Goal: Use online tool/utility: Use online tool/utility

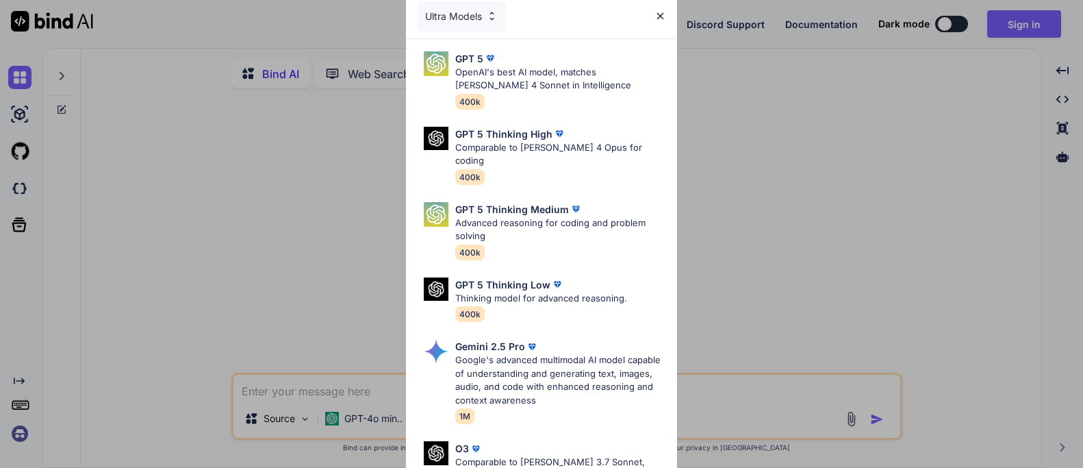
type textarea "x"
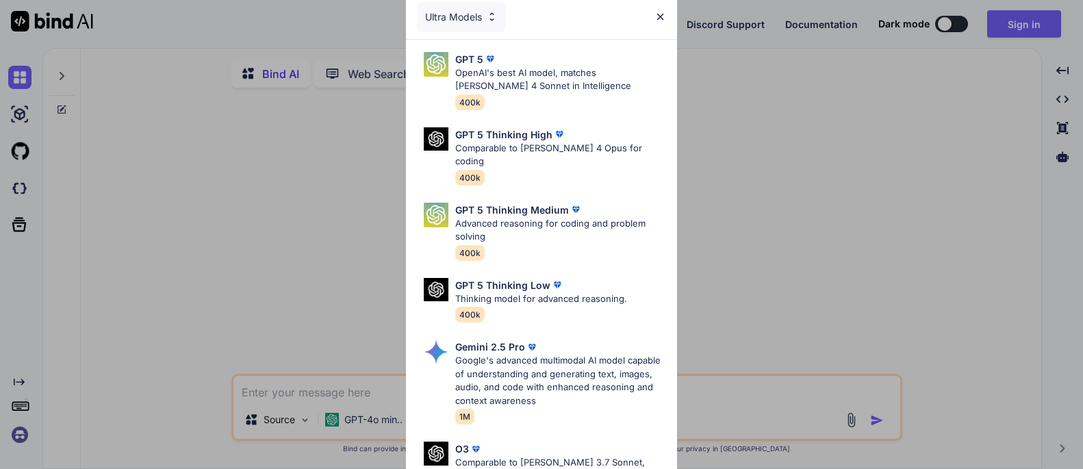
click at [661, 10] on div "Ultra Models" at bounding box center [541, 17] width 271 height 44
click at [664, 16] on img at bounding box center [660, 17] width 12 height 12
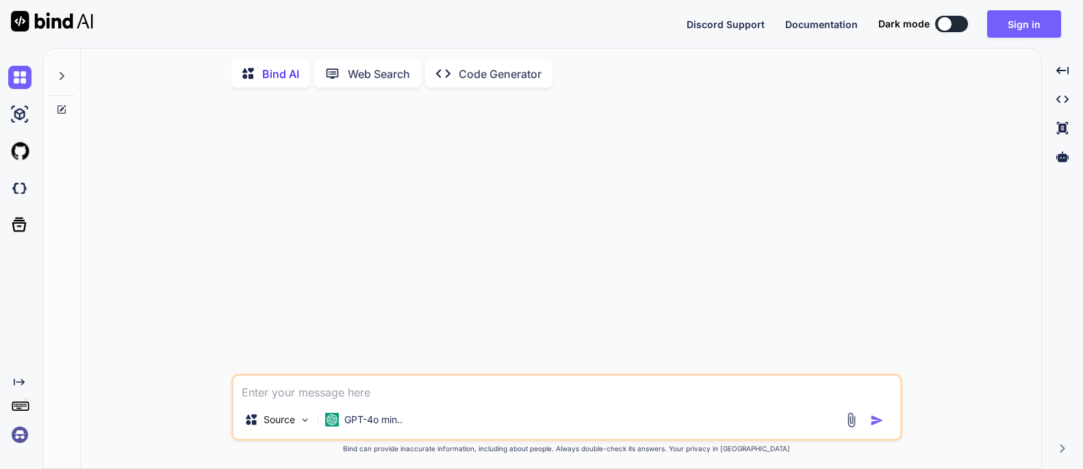
click at [382, 387] on textarea at bounding box center [566, 388] width 667 height 25
type textarea "r"
type textarea "x"
type textarea "re"
type textarea "x"
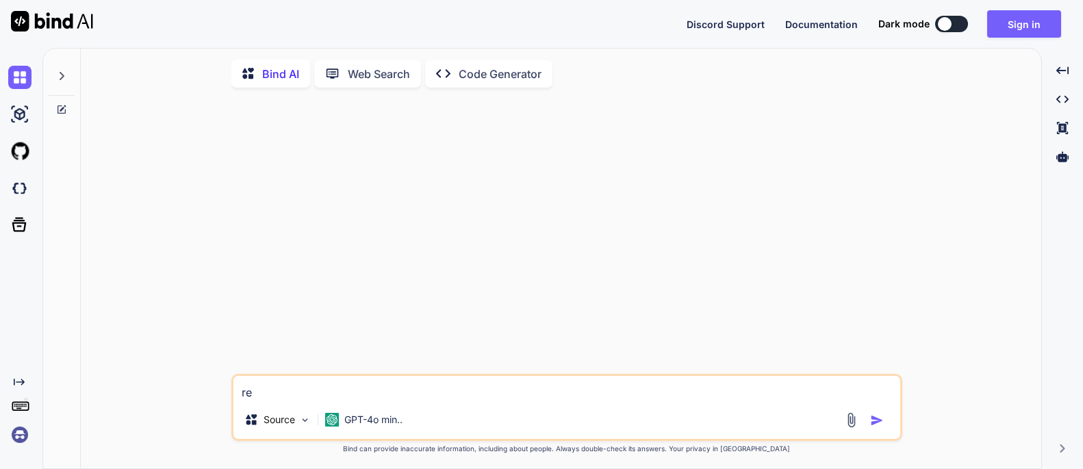
type textarea "rew"
type textarea "x"
type textarea "rewr"
type textarea "x"
type textarea "rewri"
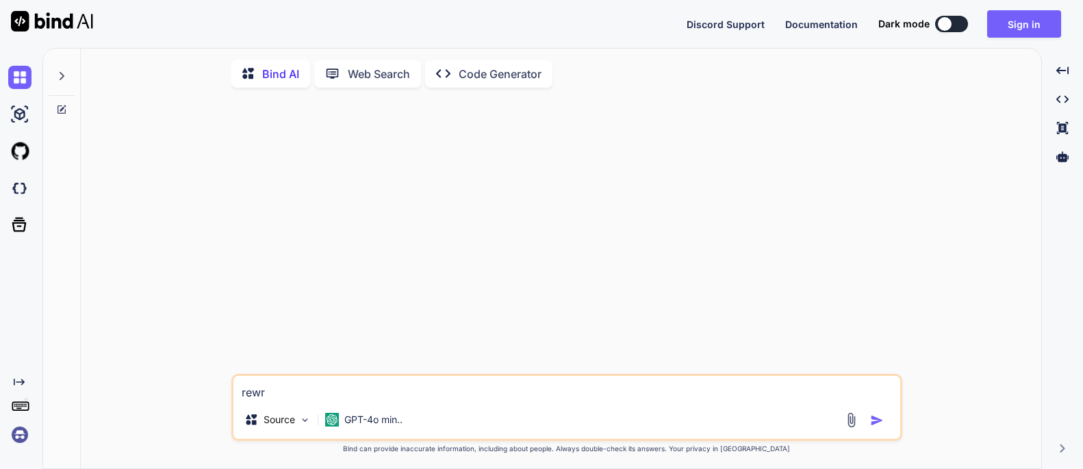
type textarea "x"
type textarea "rewrit"
type textarea "x"
type textarea "rewrite"
type textarea "x"
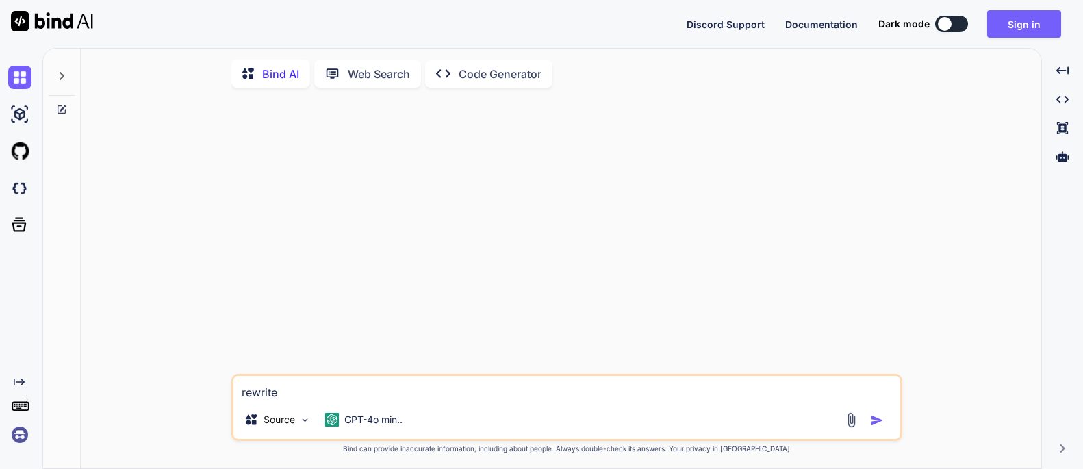
type textarea "rewrite"
type textarea "x"
type textarea "rewrite t"
type textarea "x"
type textarea "rewrite th"
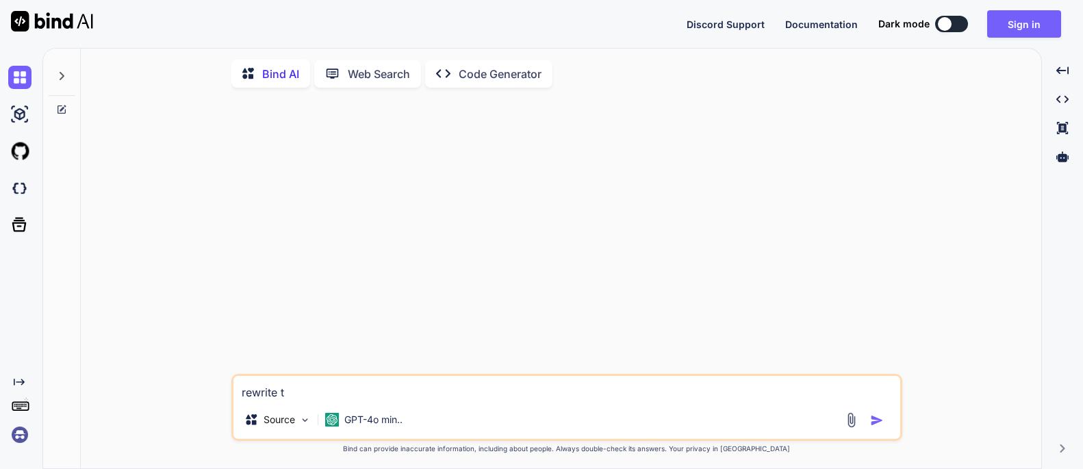
type textarea "x"
type textarea "rewrite the"
type textarea "x"
type textarea "rewrite the s"
type textarea "x"
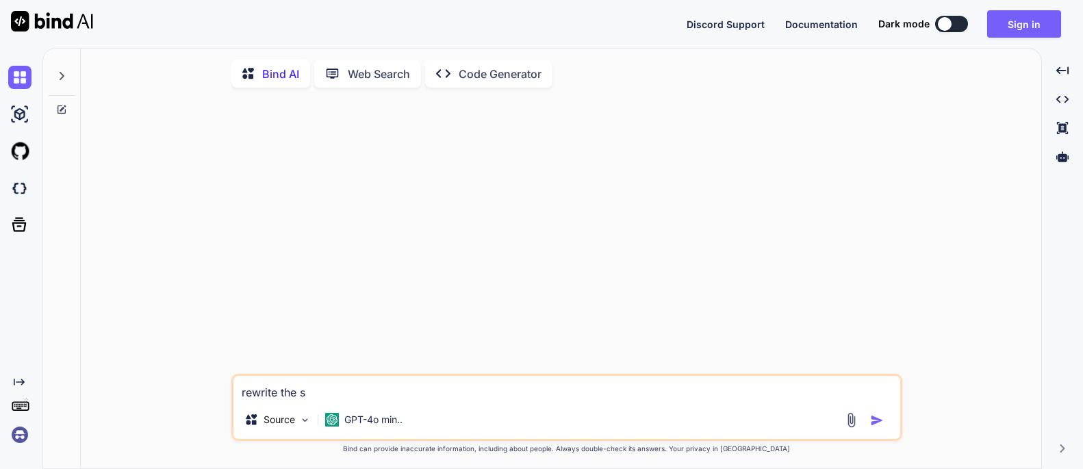
type textarea "rewrite the st"
type textarea "x"
type textarea "rewrite the sta"
type textarea "x"
type textarea "rewrite the stat"
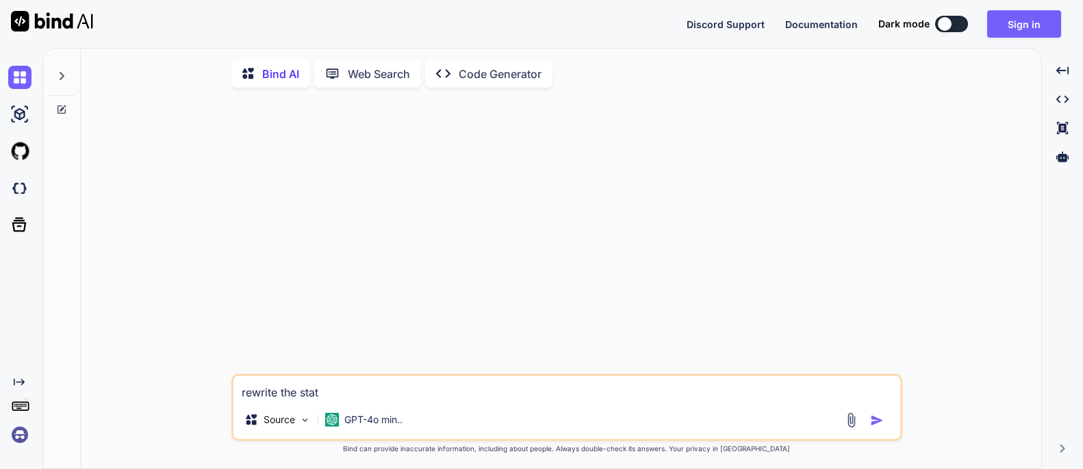
type textarea "x"
type textarea "rewrite the state"
type textarea "x"
type textarea "rewrite the statemen"
type textarea "x"
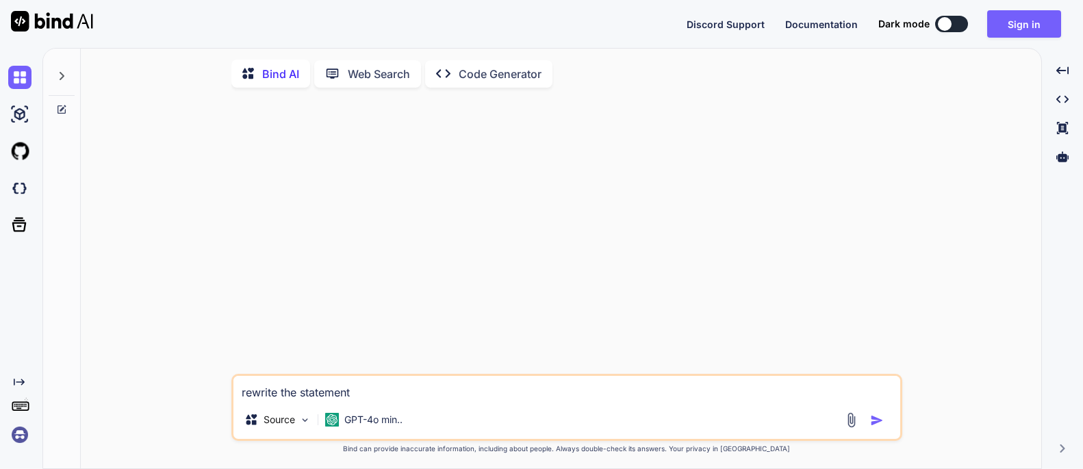
type textarea "rewrite the statement"
type textarea "x"
type textarea "rewrite the statement f"
type textarea "x"
type textarea "rewrite the statement fo"
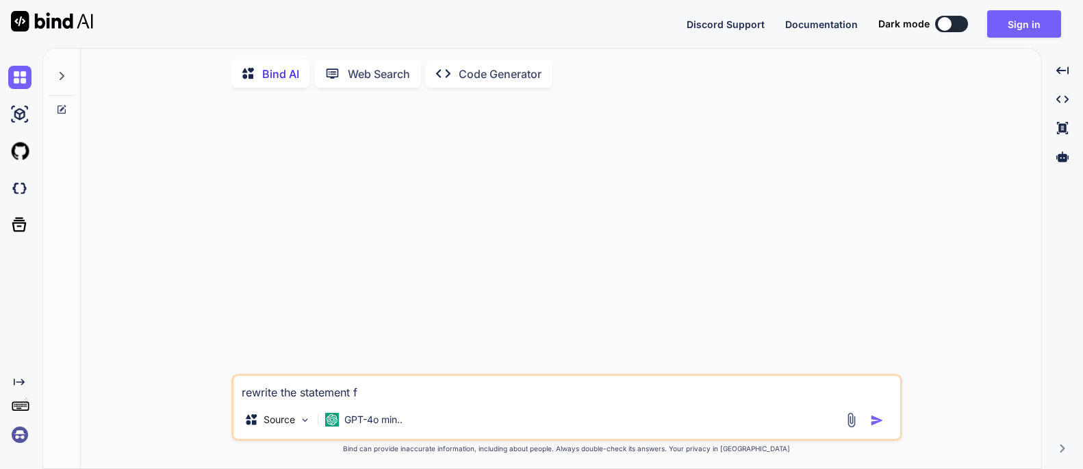
type textarea "x"
type textarea "rewrite the statement for"
type textarea "x"
type textarea "rewrite the statement for"
type textarea "x"
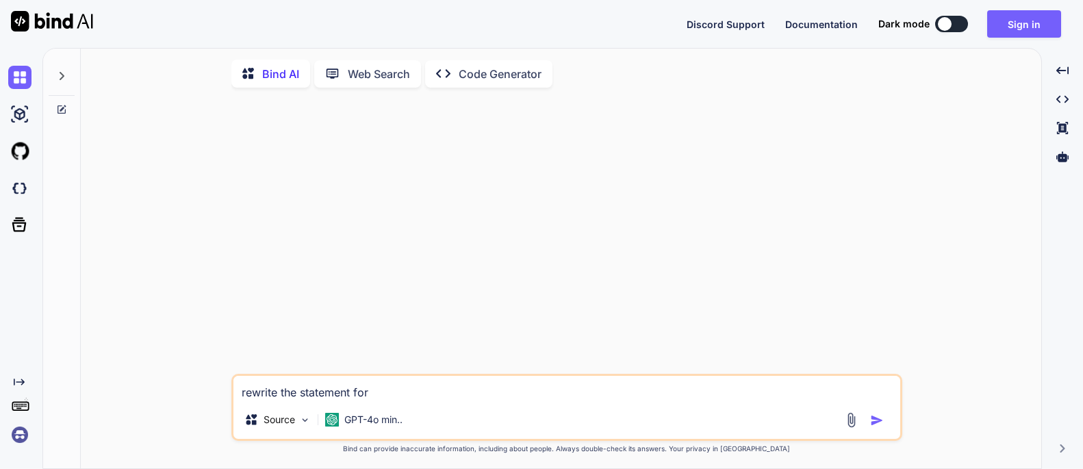
type textarea "rewrite the statement for r"
type textarea "x"
type textarea "rewrite the statement for"
type textarea "x"
type textarea "rewrite the statement for a"
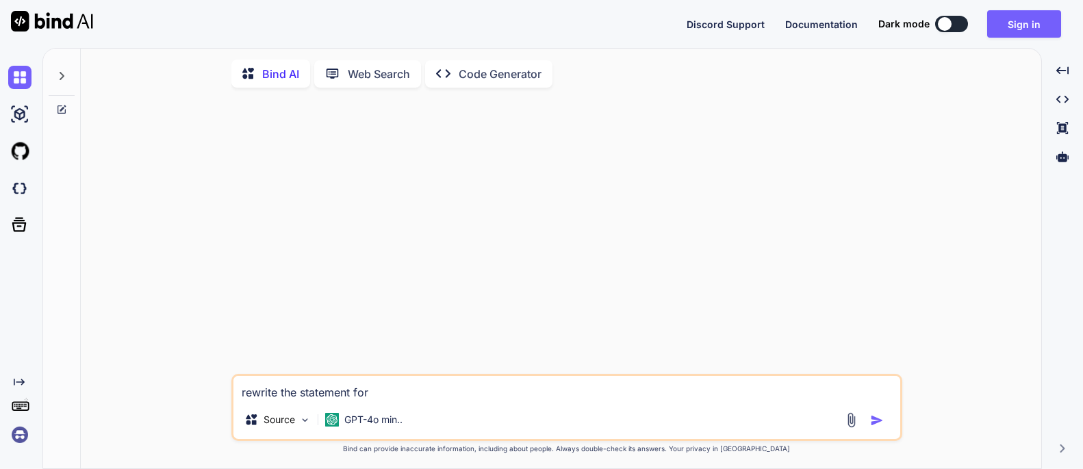
type textarea "x"
type textarea "rewrite the statement for a"
type textarea "x"
type textarea "rewrite the statement for a c"
type textarea "x"
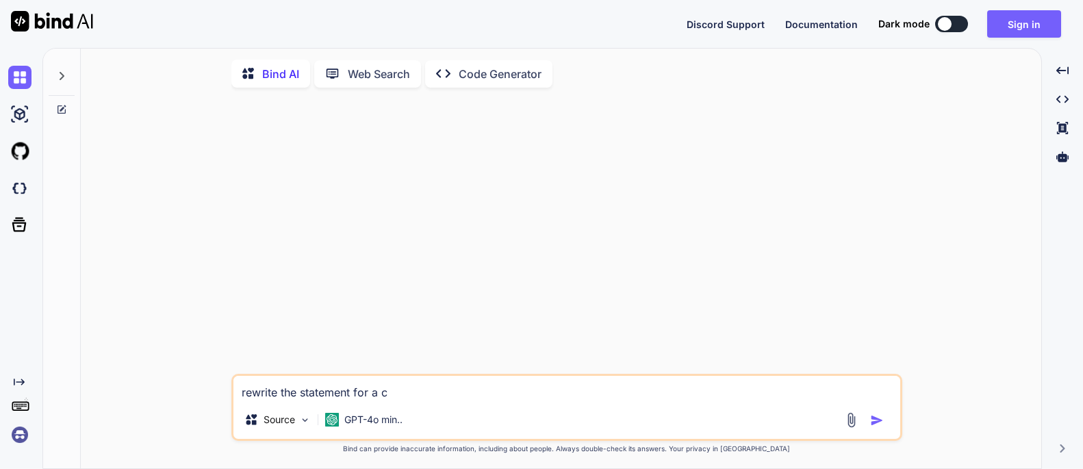
type textarea "rewrite the statement for a ch"
type textarea "x"
type textarea "rewrite the statement for a cha"
type textarea "x"
type textarea "rewrite the statement for a char"
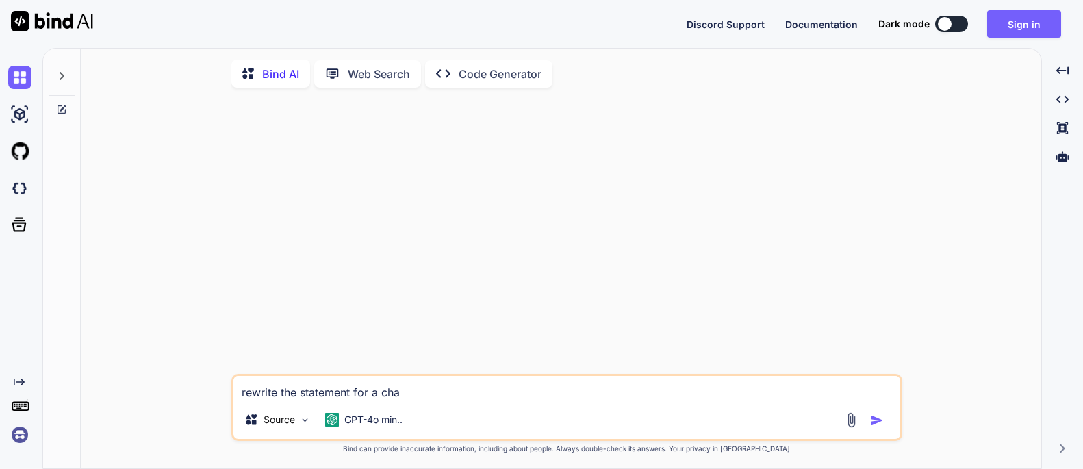
type textarea "x"
type textarea "rewrite the statement for a chara"
type textarea "x"
type textarea "rewrite the statement for a charac"
type textarea "x"
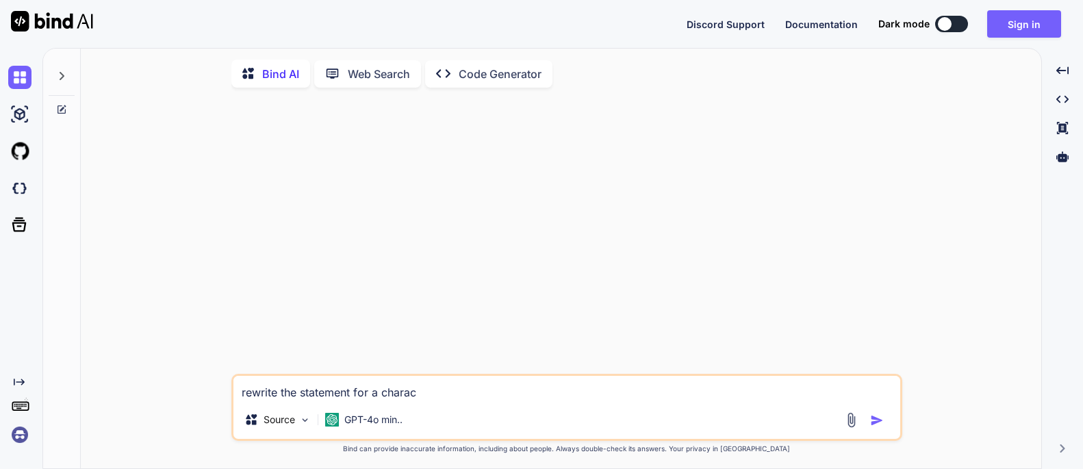
type textarea "rewrite the statement for a charact"
type textarea "x"
type textarea "rewrite the statement for a characte"
type textarea "x"
type textarea "rewrite the statement for a character"
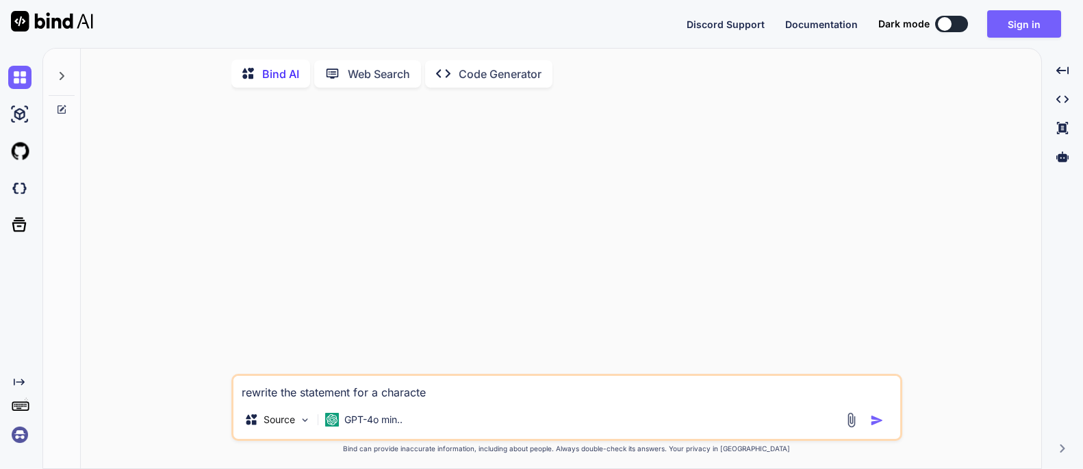
type textarea "x"
type textarea "rewrite the statement for a character"
type textarea "x"
type textarea "rewrite the statement for a character l"
type textarea "x"
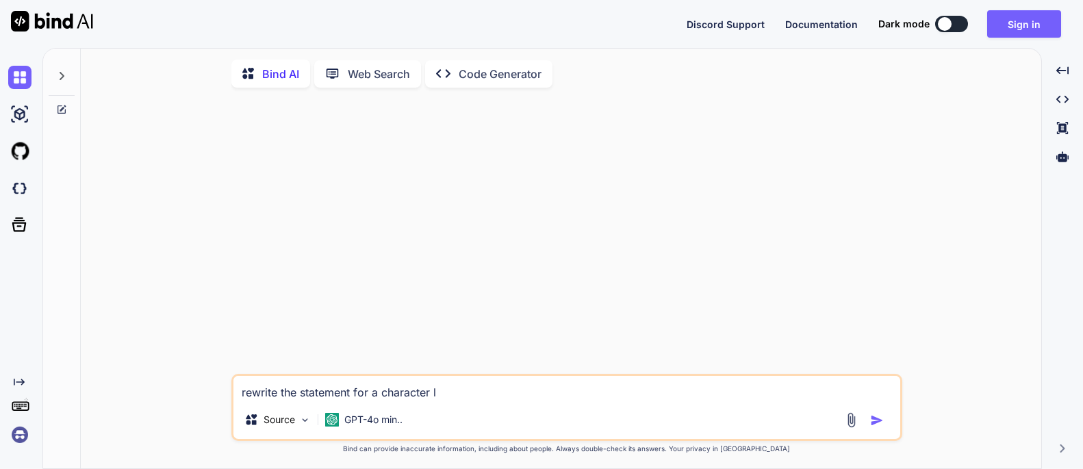
type textarea "rewrite the statement for a character le"
type textarea "x"
type textarea "rewrite the statement for a character let"
type textarea "x"
type textarea "rewrite the statement for a character lett"
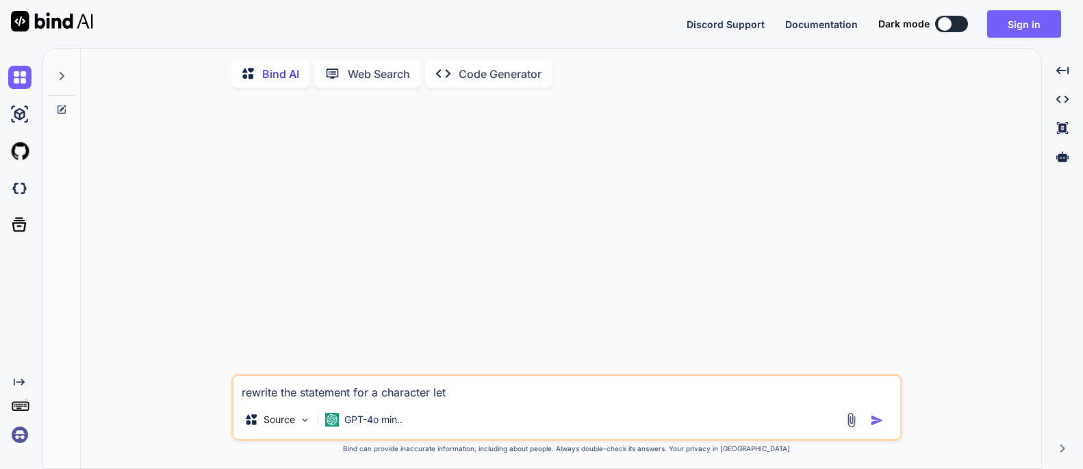
type textarea "x"
type textarea "rewrite the statement for a character [PERSON_NAME]"
type textarea "x"
type textarea "rewrite the statement for a character letter"
type textarea "x"
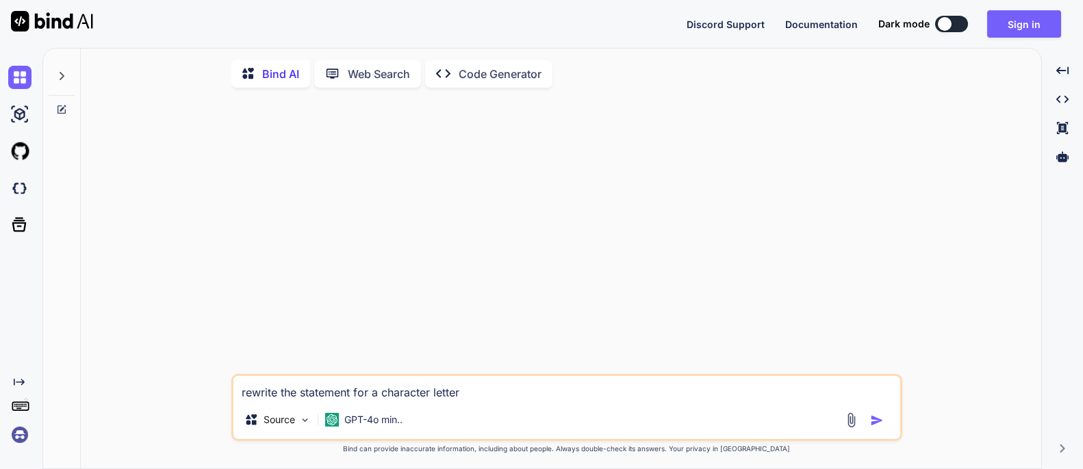
type textarea "rewrite the statement for a character letter"
type textarea "x"
type textarea "rewrite the statement for a character letter f"
type textarea "x"
type textarea "rewrite the statement for a character letter fo"
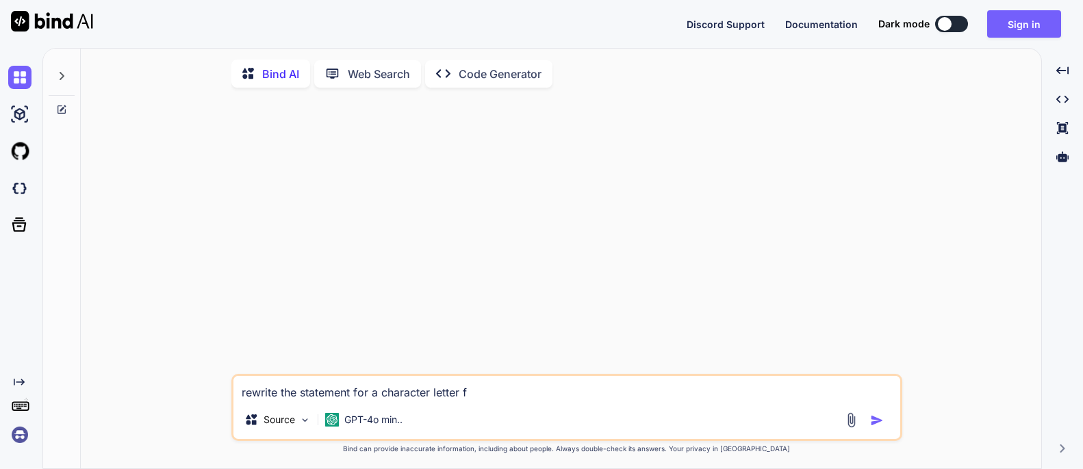
type textarea "x"
type textarea "rewrite the statement for a character letter for"
type textarea "x"
type textarea "rewrite the statement for a character letter for"
type textarea "x"
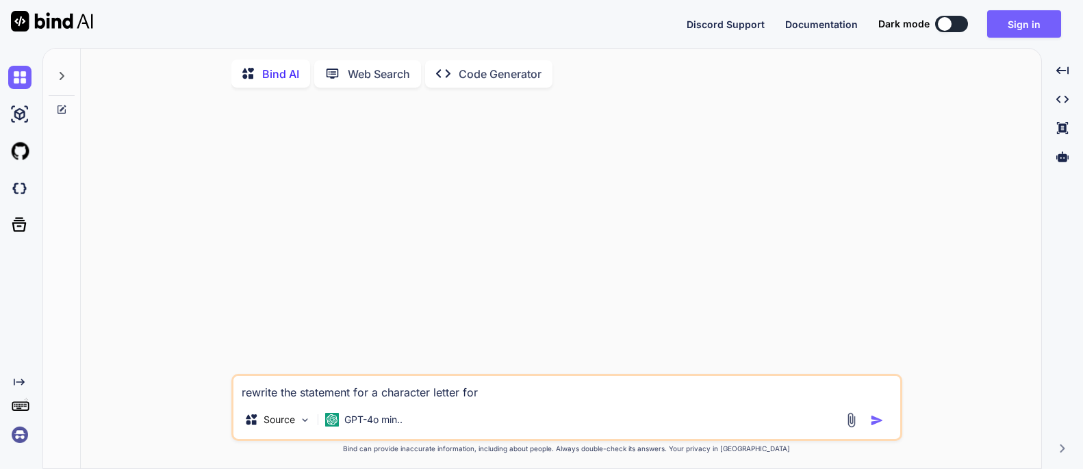
type textarea "rewrite the statement for a character letter for f"
type textarea "x"
type textarea "rewrite the statement for a character letter for fa"
type textarea "x"
type textarea "rewrite the statement for a character letter for fam"
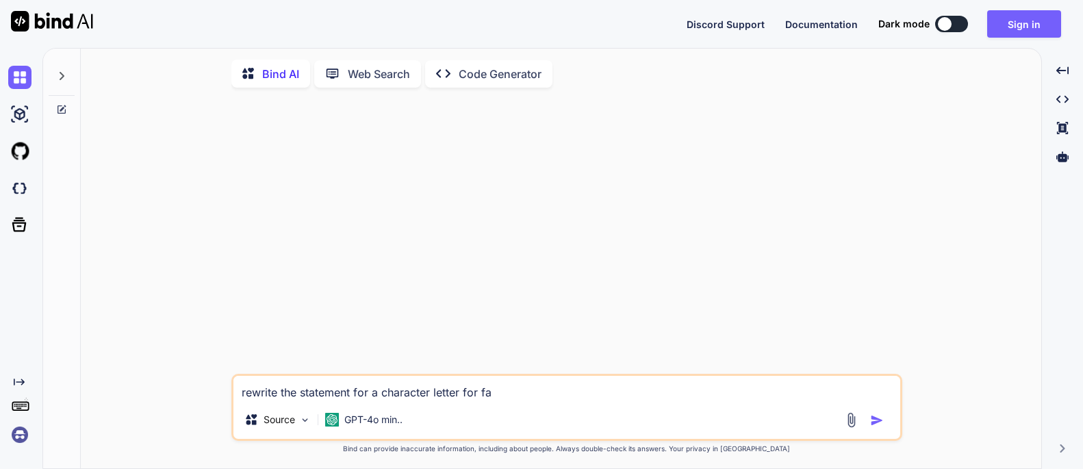
type textarea "x"
type textarea "rewrite the statement for a character letter for fami"
type textarea "x"
type textarea "rewrite the statement for a character letter for famil"
type textarea "x"
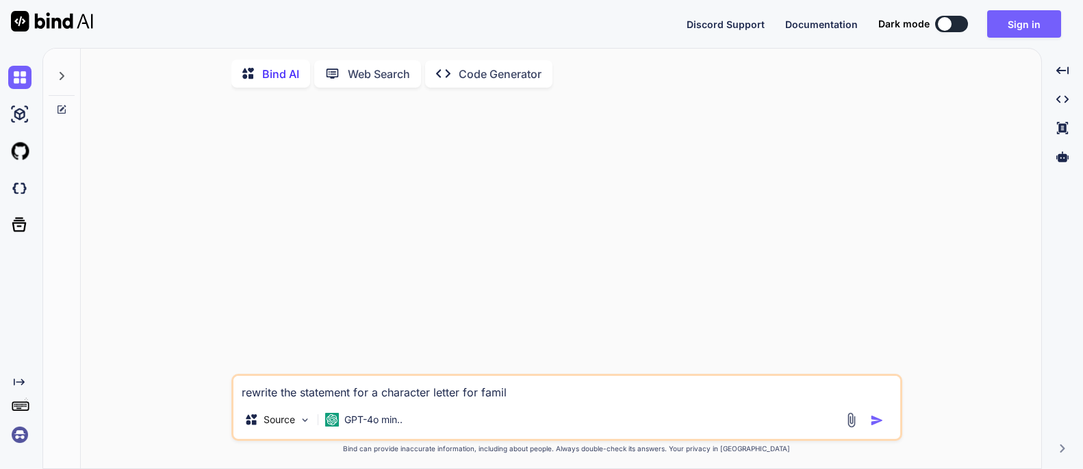
type textarea "rewrite the statement for a character letter for family"
type textarea "x"
type textarea "rewrite the statement for a character letter for family"
type textarea "x"
type textarea "rewrite the statement for a character letter for family m"
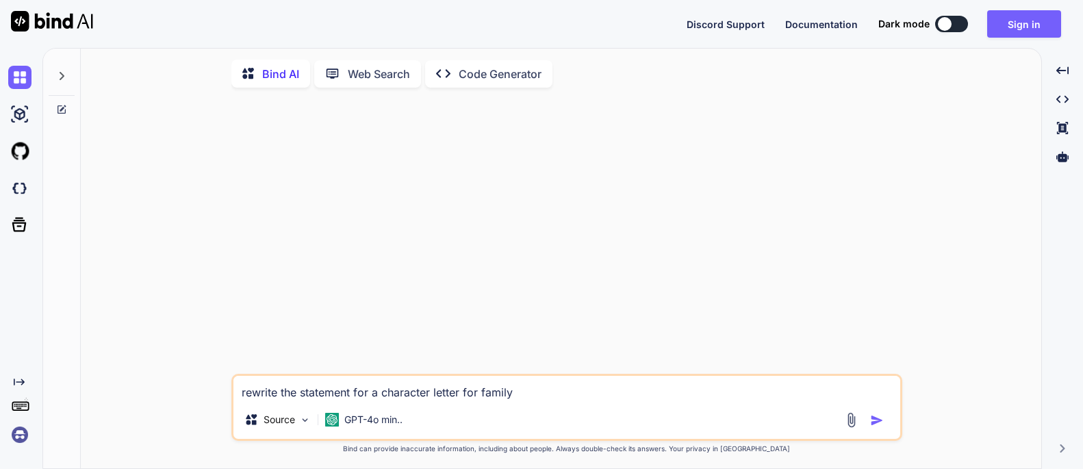
type textarea "x"
type textarea "rewrite the statement for a character letter for family me"
type textarea "x"
type textarea "rewrite the statement for a character letter for family mem"
type textarea "x"
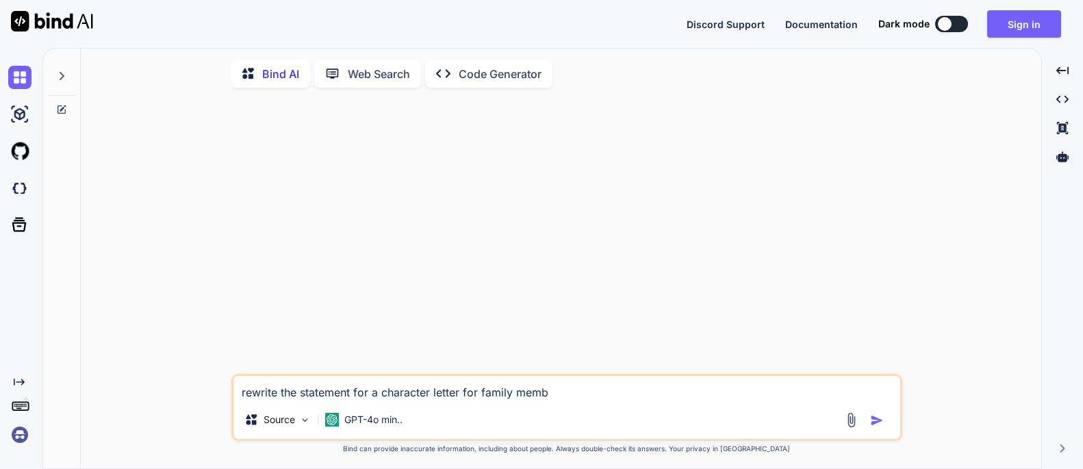
type textarea "rewrite the statement for a character letter for family membe"
type textarea "x"
type textarea "rewrite the statement for a character letter for family member"
type textarea "x"
type textarea "rewrite the statement for a character letter for family member"
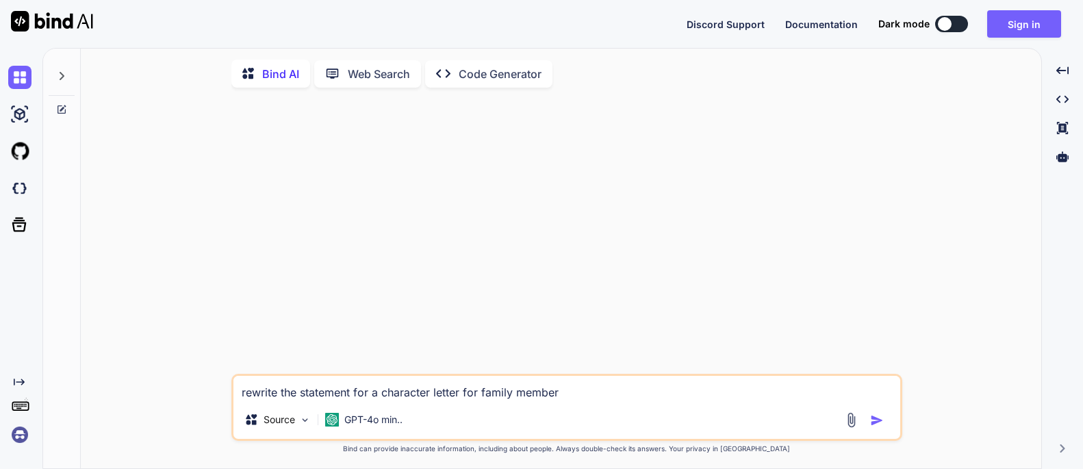
type textarea "x"
type textarea "rewrite the statement for a character letter for family member f"
type textarea "x"
type textarea "rewrite the statement for a character letter for family member fr"
type textarea "x"
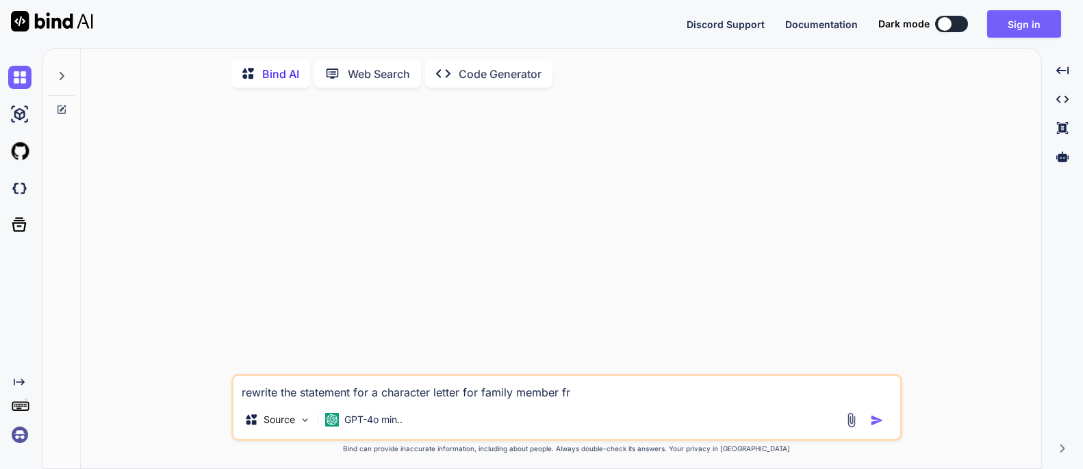
type textarea "rewrite the statement for a character letter for family member [PERSON_NAME]"
type textarea "x"
type textarea "rewrite the statement for a character letter for family member from"
type textarea "x"
type textarea "rewrite the statement for a character letter for family member from"
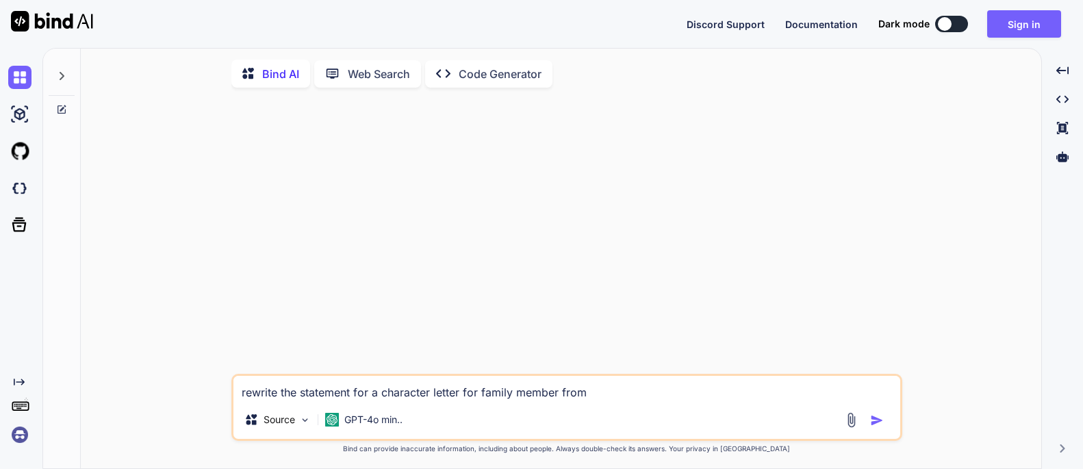
type textarea "x"
type textarea "rewrite the statement for a character letter for family member from s"
type textarea "x"
type textarea "rewrite the statement for a character letter for family member from si"
type textarea "x"
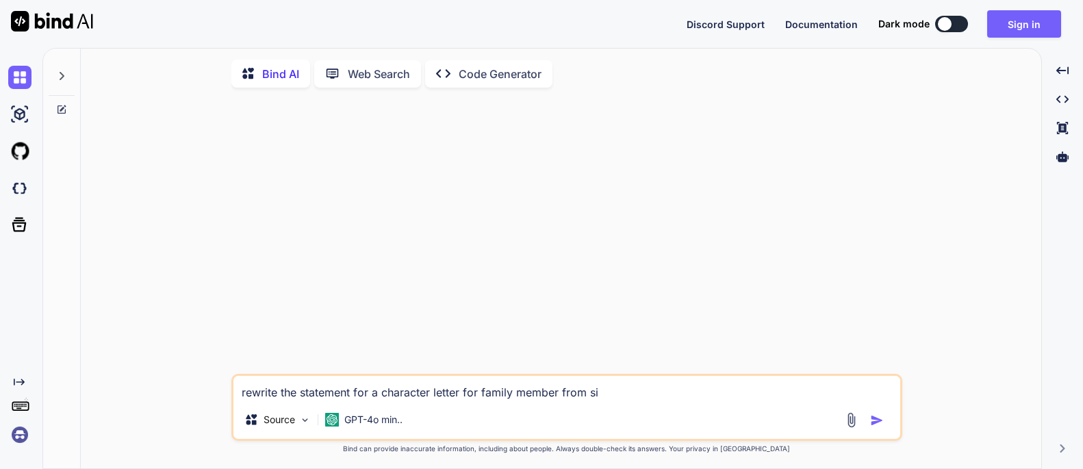
type textarea "rewrite the statement for a character letter for family member from sis"
type textarea "x"
type textarea "rewrite the statement for a character letter for family member from sist"
type textarea "x"
type textarea "rewrite the statement for a character letter for family member from siste"
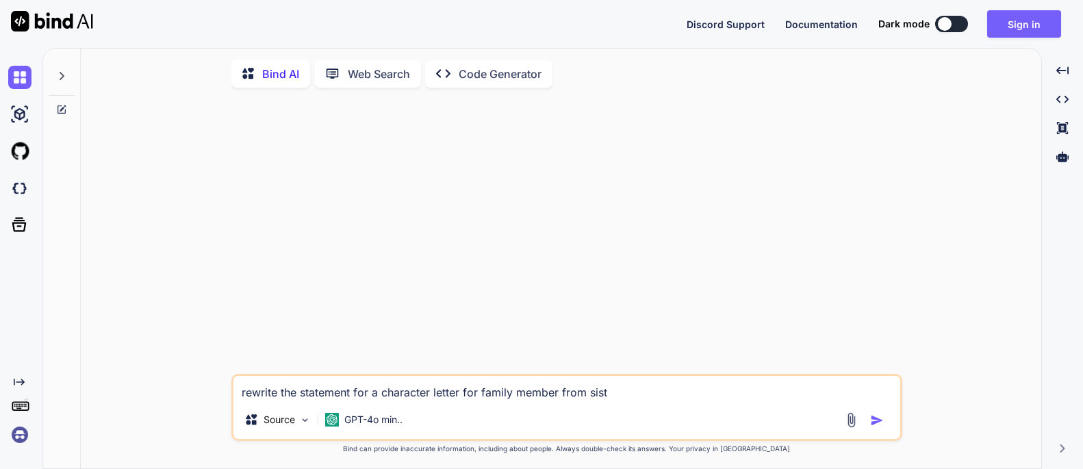
type textarea "x"
type textarea "rewrite the statement for a character letter for family member from sister"
type textarea "x"
type textarea "rewrite the statement for a character letter for family member from sister"
type textarea "x"
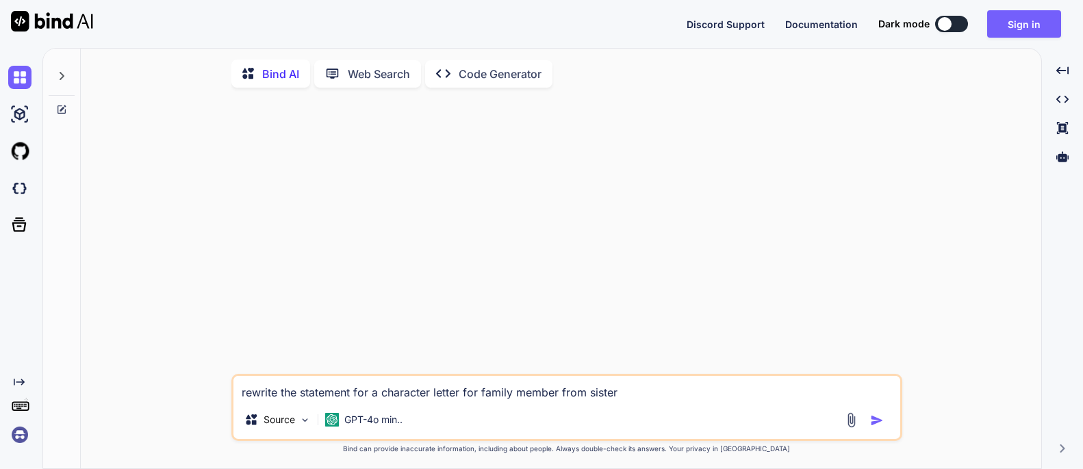
type textarea "rewrite the statement for a character letter for family member from sister t"
type textarea "x"
type textarea "rewrite the statement for a character letter for family member from sister [PER…"
type textarea "x"
type textarea "rewrite the statement for a character letter for family member from sister [PER…"
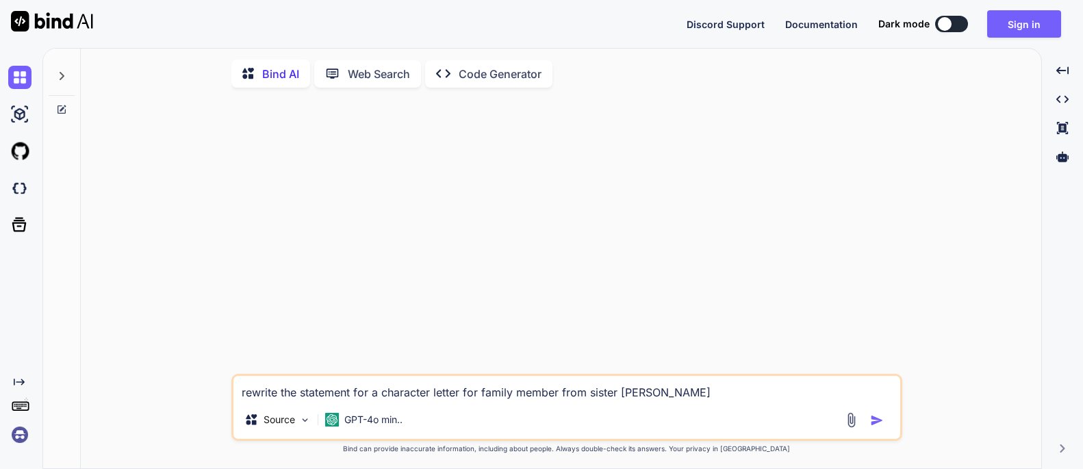
type textarea "x"
type textarea "rewrite the statement for a character letter for family member from sister to b"
type textarea "x"
type textarea "rewrite the statement for a character letter for family member from sister to […"
type textarea "x"
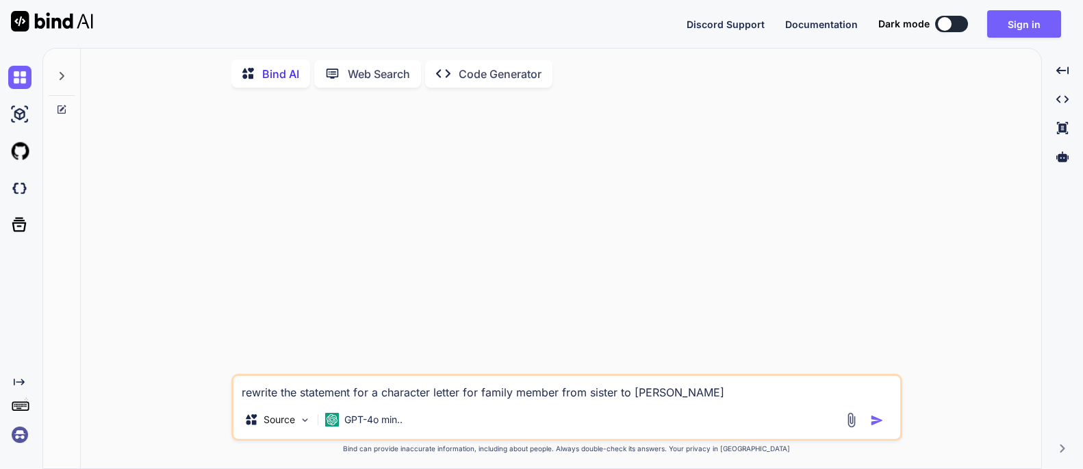
type textarea "rewrite the statement for a character letter for family member from sister to b…"
type textarea "x"
type textarea "rewrite the statement for a character letter for family member from sister to […"
type textarea "x"
type textarea "rewrite the statement for a character letter for family member from sister to b…"
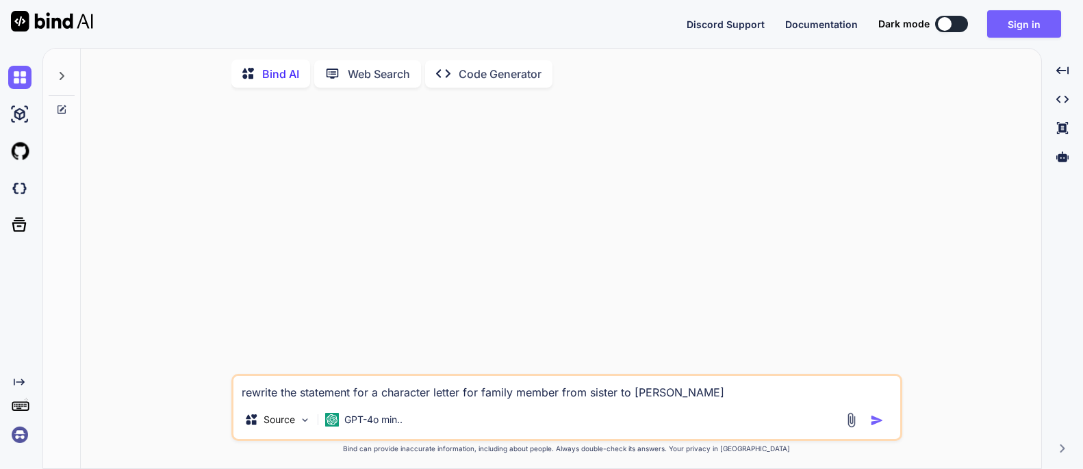
type textarea "x"
type textarea "rewrite the statement for a character letter for family member from sister to b…"
type textarea "x"
type textarea "rewrite the statement for a character letter for family member from sister to b…"
type textarea "x"
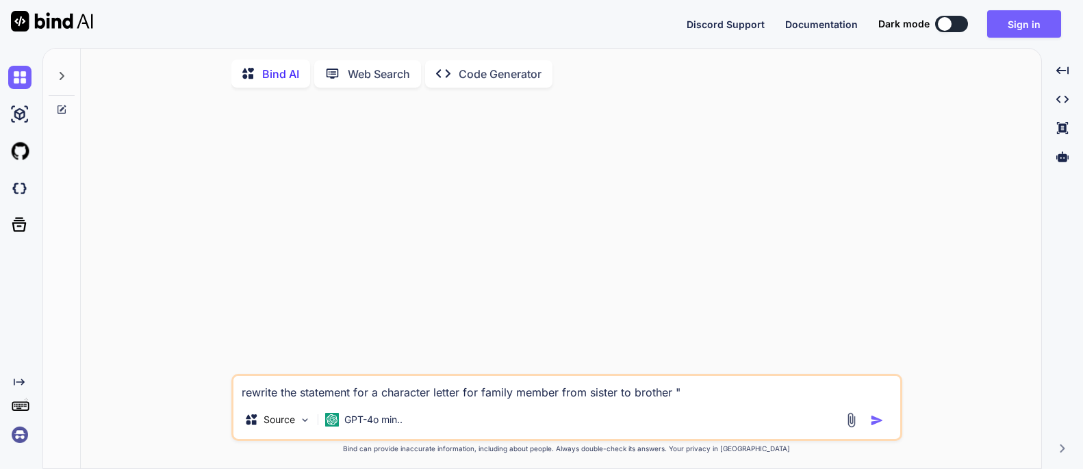
type textarea "rewrite the statement for a character letter for family member from sister to b…"
type textarea "x"
paste textarea "I am writing this letter on behalf of my [relationship], [Family Member’s Full …"
type textarea "rewrite the statement for a character letter for family member from sister to b…"
type textarea "x"
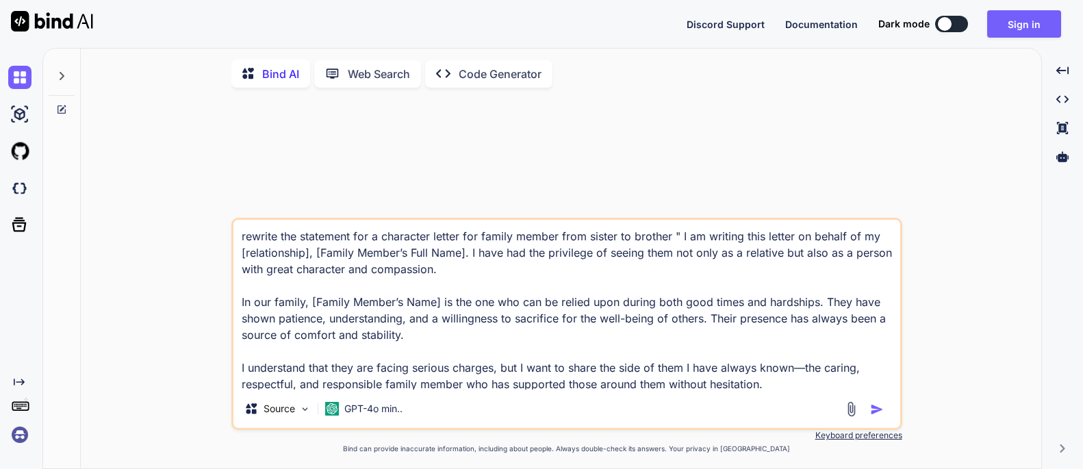
scroll to position [1, 0]
type textarea "rewrite the statement for a character letter for family member from sister to b…"
type textarea "x"
click at [244, 257] on textarea "rewrite the statement for a character letter for family member from sister to b…" at bounding box center [566, 305] width 667 height 170
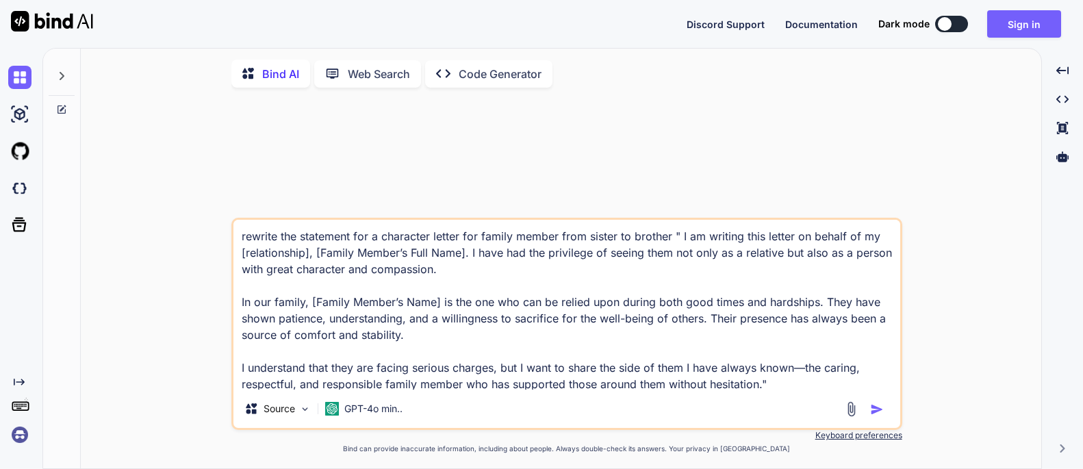
type textarea "rewrite the statement for a character letter for family member from sister to b…"
type textarea "x"
type textarea "rewrite the statement for a character letter for family member from sister to b…"
type textarea "x"
type textarea "rewrite the statement for a character letter for family member from sister to b…"
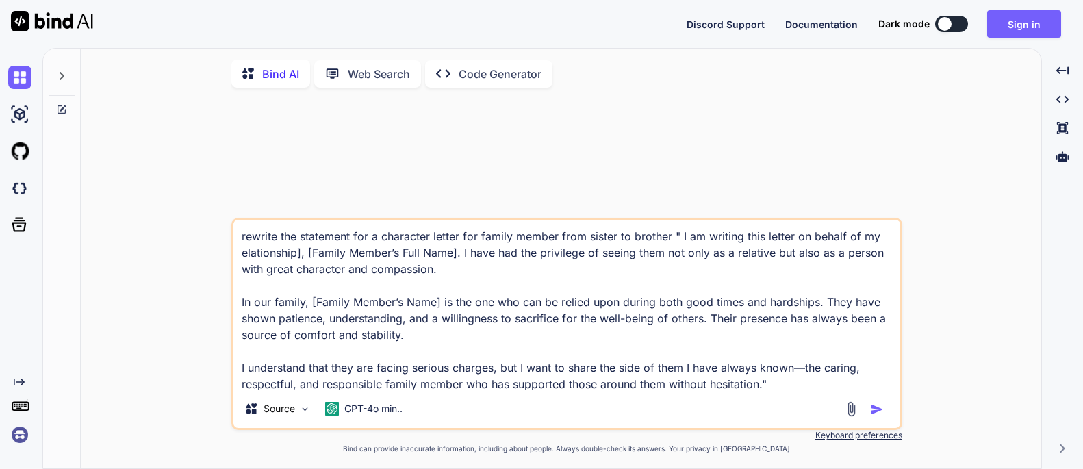
type textarea "x"
type textarea "rewrite the statement for a character letter for family member from sister to b…"
type textarea "x"
type textarea "rewrite the statement for a character letter for family member from sister to b…"
type textarea "x"
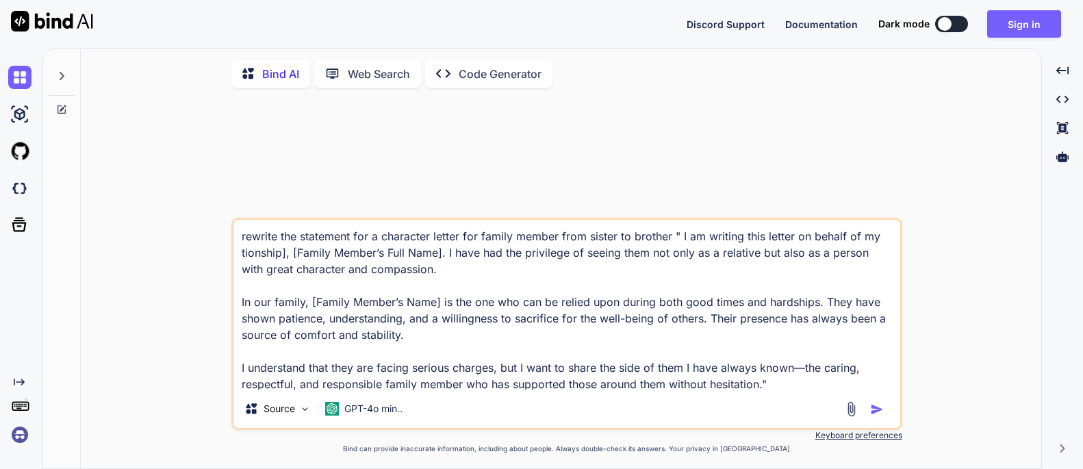
type textarea "rewrite the statement for a character letter for family member from sister to b…"
type textarea "x"
type textarea "rewrite the statement for a character letter for family member from sister to b…"
type textarea "x"
type textarea "rewrite the statement for a character letter for family member from sister to b…"
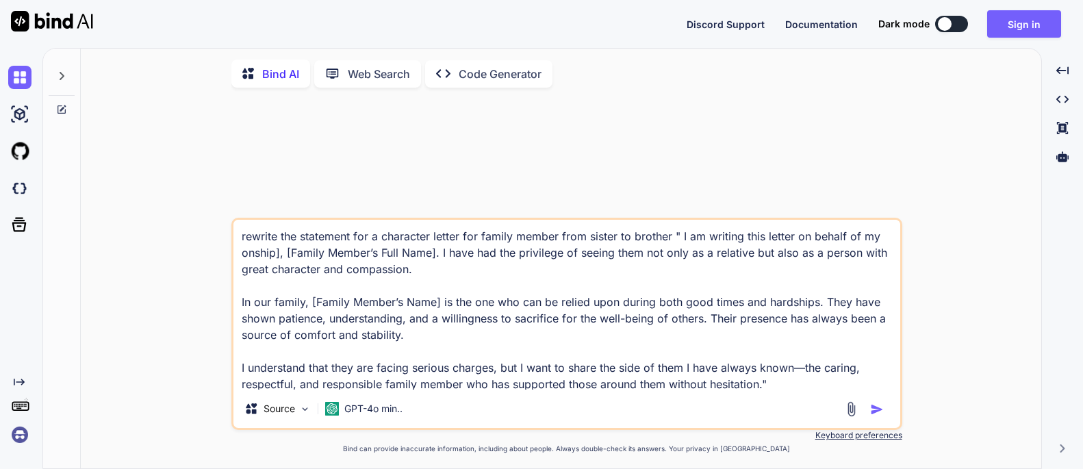
type textarea "x"
type textarea "rewrite the statement for a character letter for family member from sister to b…"
type textarea "x"
type textarea "rewrite the statement for a character letter for family member from sister to b…"
type textarea "x"
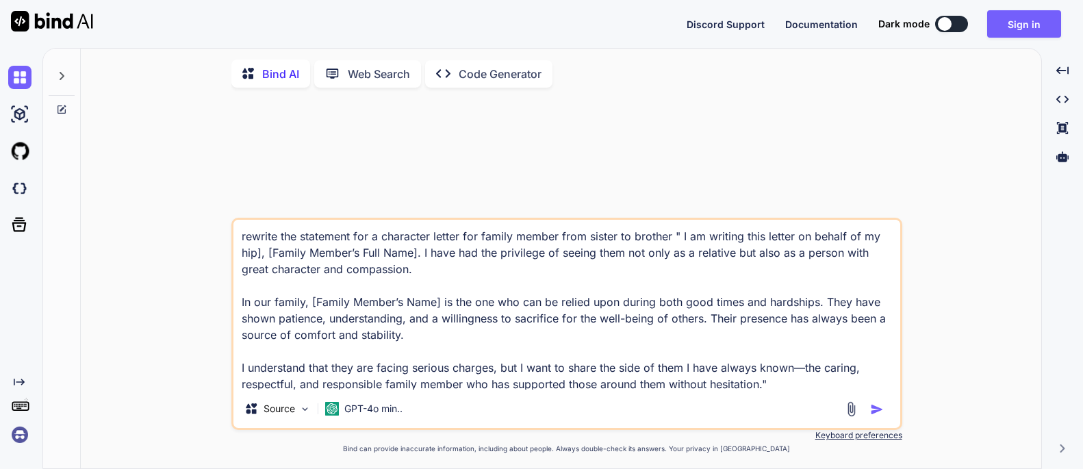
type textarea "rewrite the statement for a character letter for family member from sister to b…"
type textarea "x"
type textarea "rewrite the statement for a character letter for family member from sister to b…"
type textarea "x"
type textarea "rewrite the statement for a character letter for family member from sister to b…"
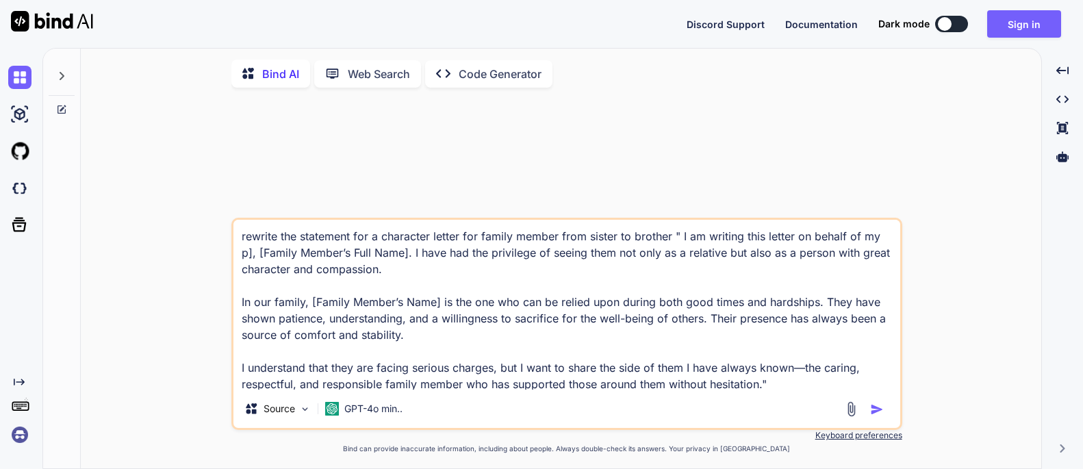
type textarea "x"
type textarea "rewrite the statement for a character letter for family member from sister to b…"
type textarea "x"
type textarea "rewrite the statement for a character letter for family member from sister to b…"
click at [311, 305] on textarea "rewrite the statement for a character letter for family member from sister to b…" at bounding box center [566, 305] width 667 height 170
